Goal: Task Accomplishment & Management: Use online tool/utility

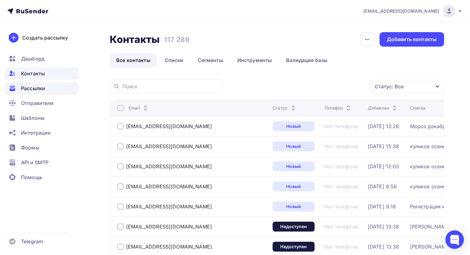
click at [45, 91] on span "Рассылки" at bounding box center [33, 88] width 24 height 7
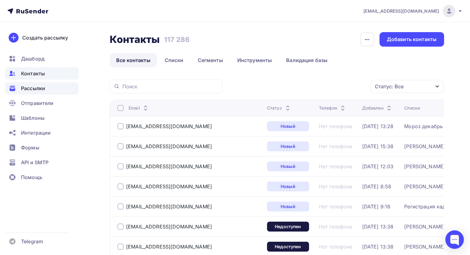
click at [42, 89] on span "Рассылки" at bounding box center [33, 88] width 24 height 7
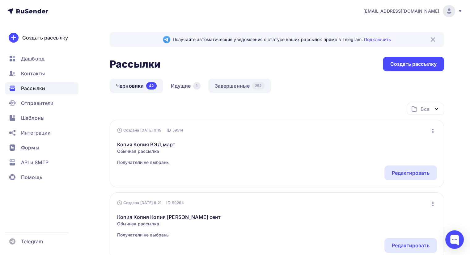
click at [220, 86] on link "Завершенные 252" at bounding box center [239, 86] width 63 height 14
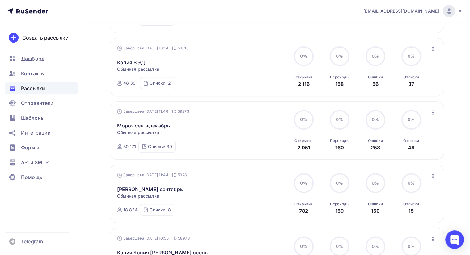
scroll to position [218, 0]
click at [435, 108] on icon "button" at bounding box center [432, 111] width 7 height 7
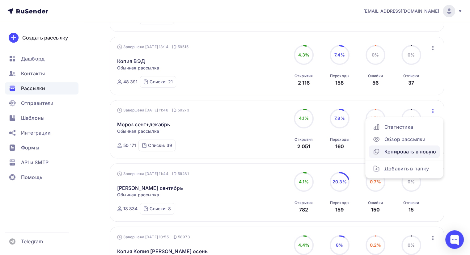
click at [410, 148] on div "Копировать в новую" at bounding box center [404, 151] width 63 height 7
